Goal: Task Accomplishment & Management: Complete application form

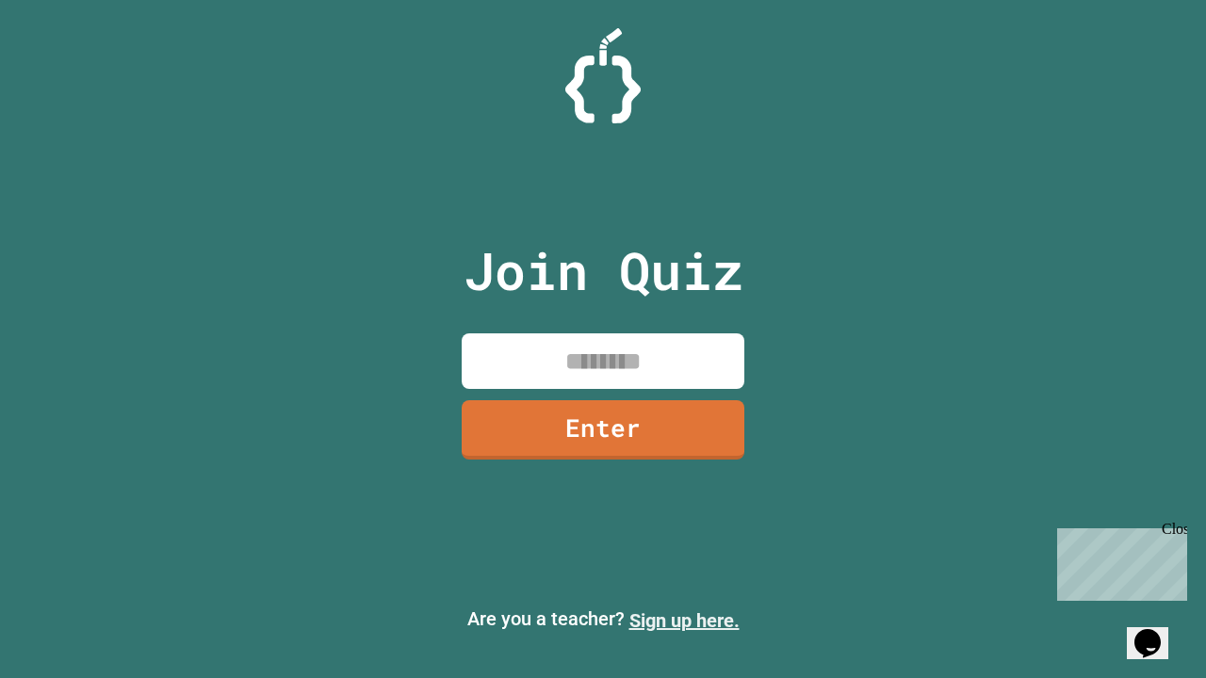
click at [684, 621] on link "Sign up here." at bounding box center [684, 620] width 110 height 23
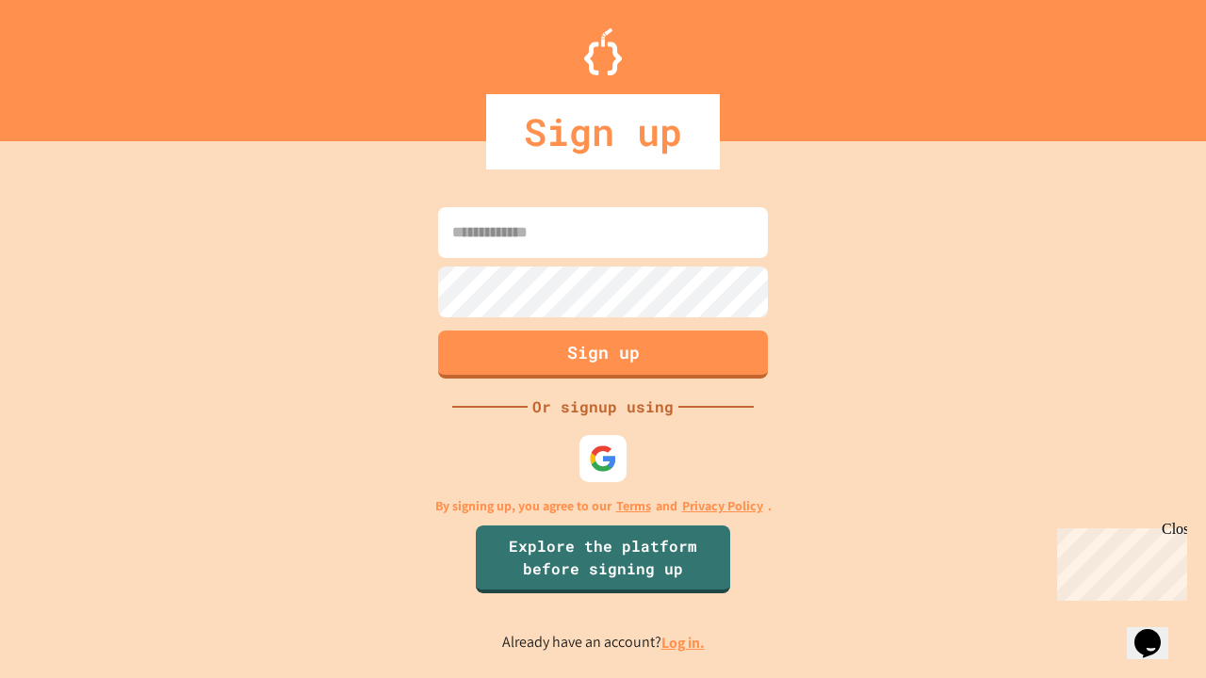
click at [684, 642] on link "Log in." at bounding box center [682, 643] width 43 height 20
